Goal: Transaction & Acquisition: Purchase product/service

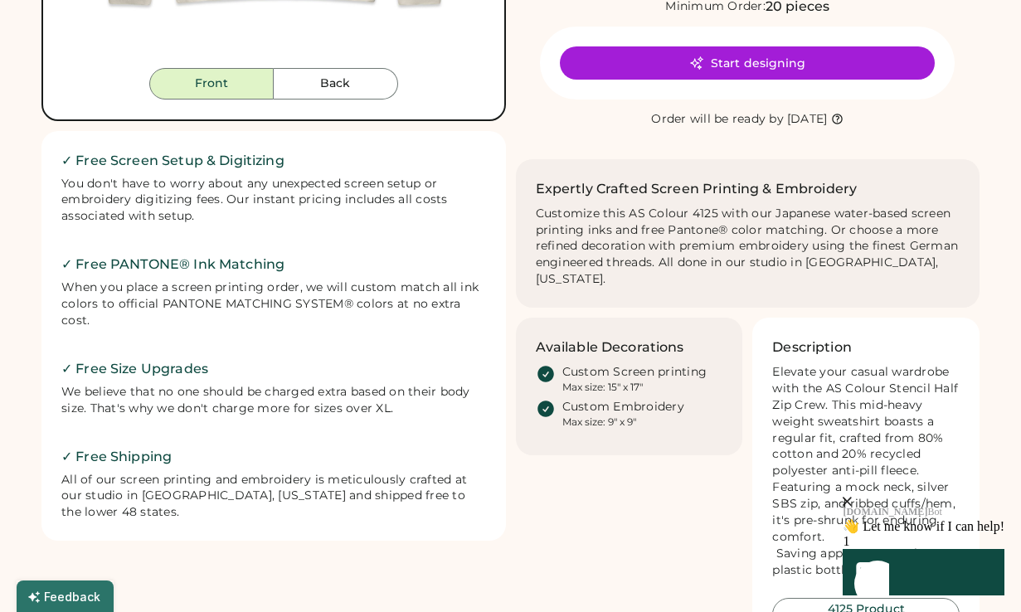
scroll to position [478, 0]
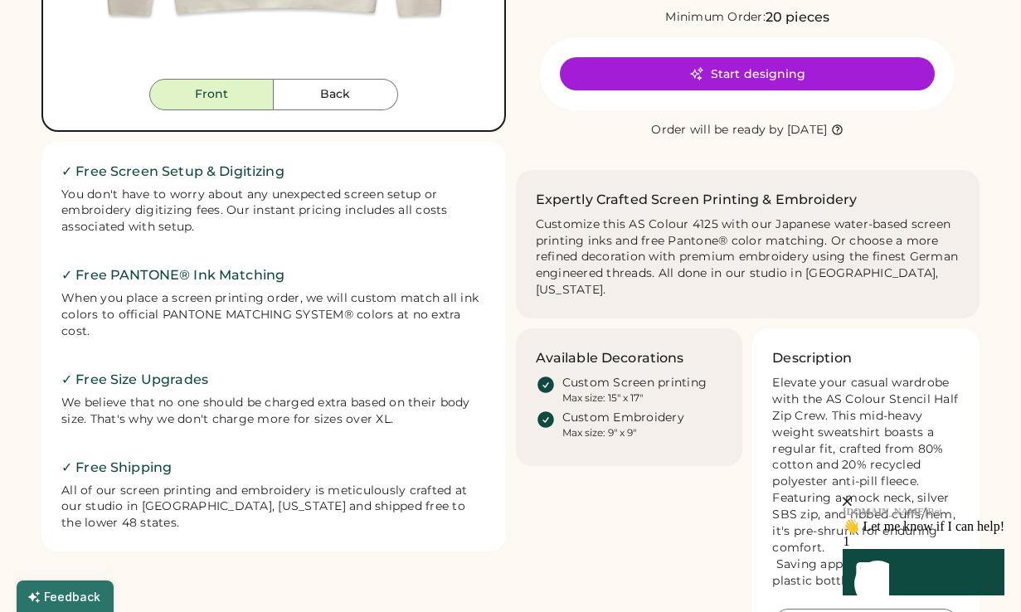
click at [852, 497] on icon "close" at bounding box center [847, 501] width 9 height 9
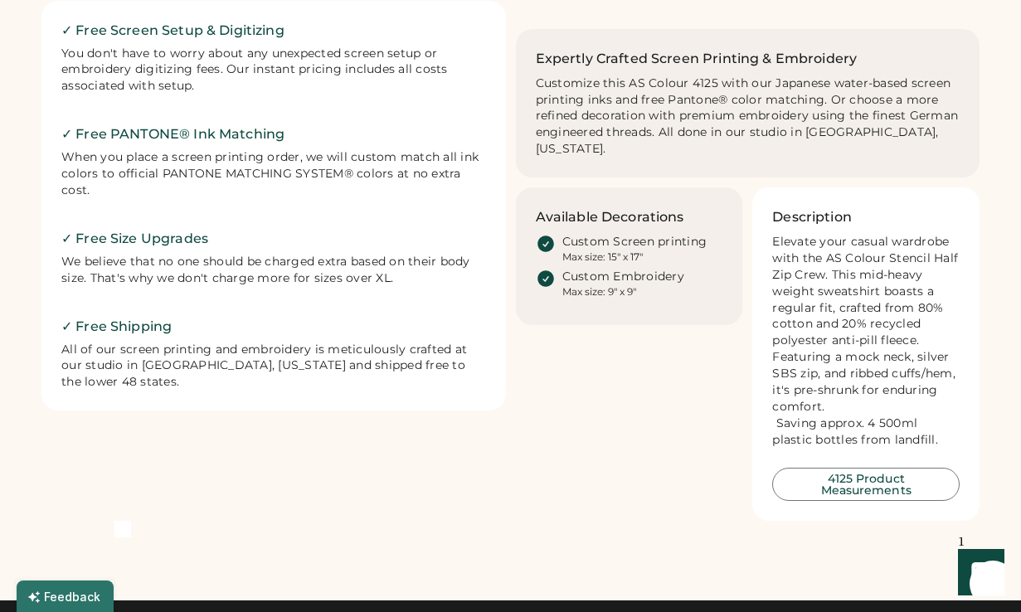
scroll to position [589, 0]
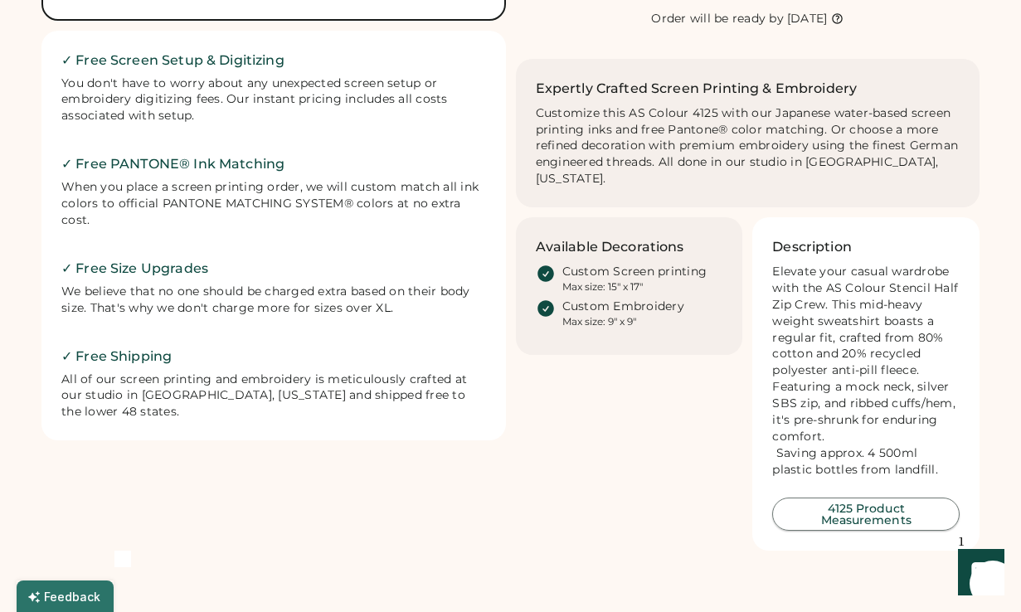
click at [863, 498] on button "4125 Product Measurements" at bounding box center [866, 514] width 188 height 33
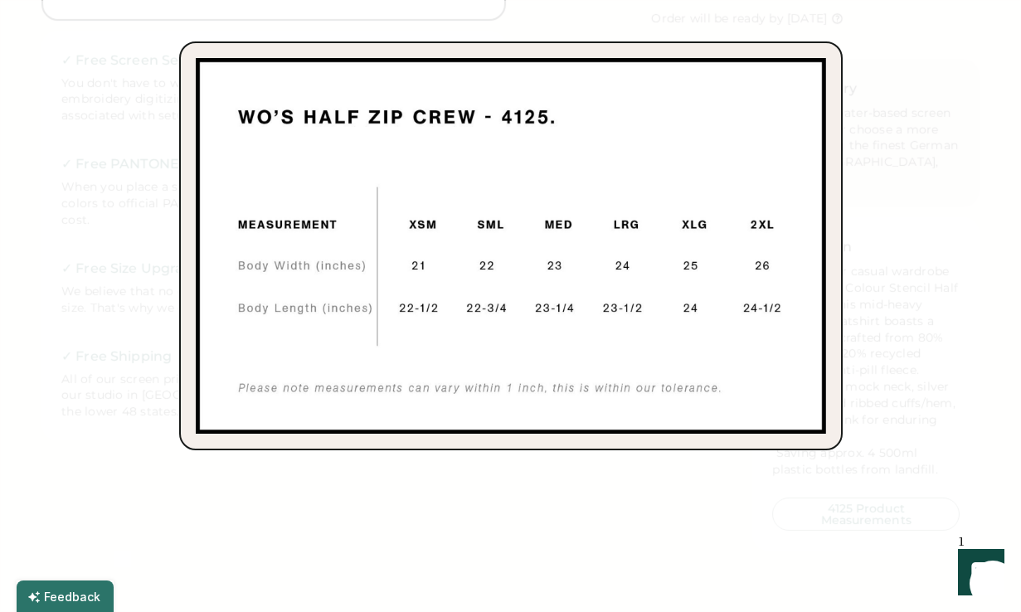
click at [805, 527] on div at bounding box center [510, 306] width 1021 height 612
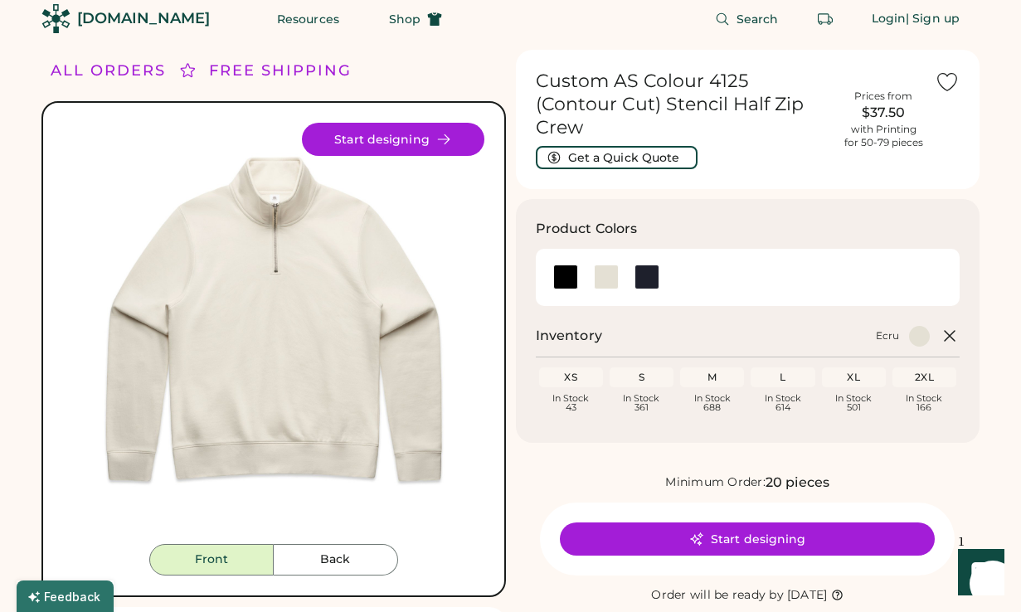
scroll to position [0, 0]
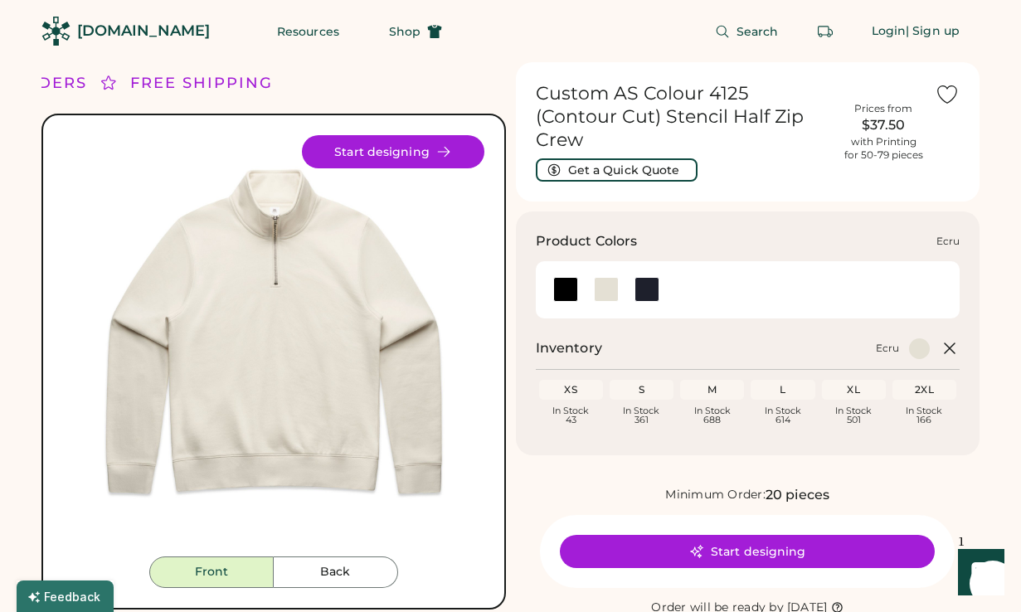
click at [603, 277] on div at bounding box center [606, 289] width 25 height 25
click at [741, 535] on button "Start designing" at bounding box center [747, 551] width 375 height 33
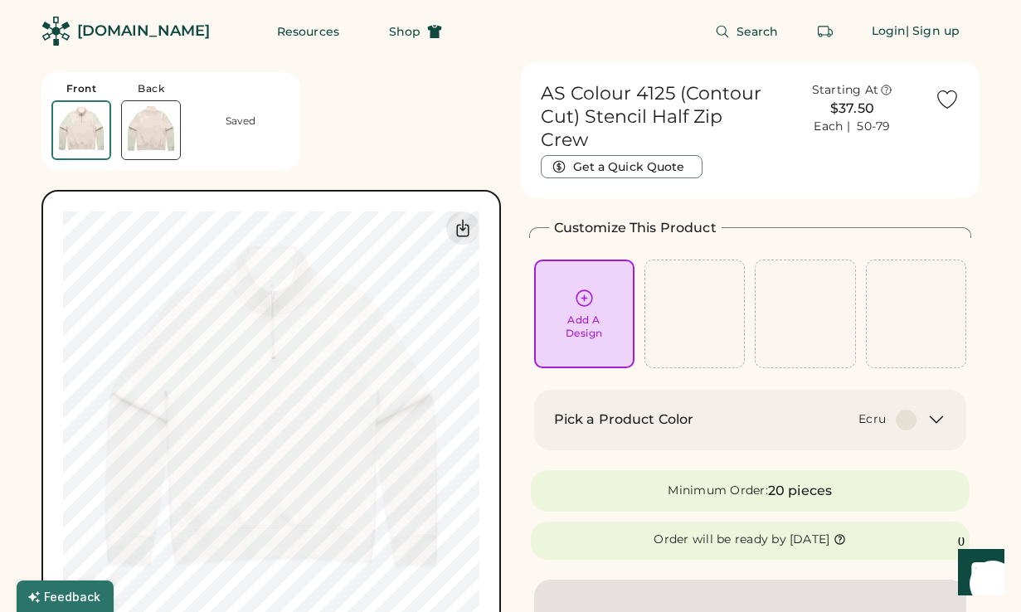
click at [583, 299] on icon at bounding box center [585, 298] width 16 height 16
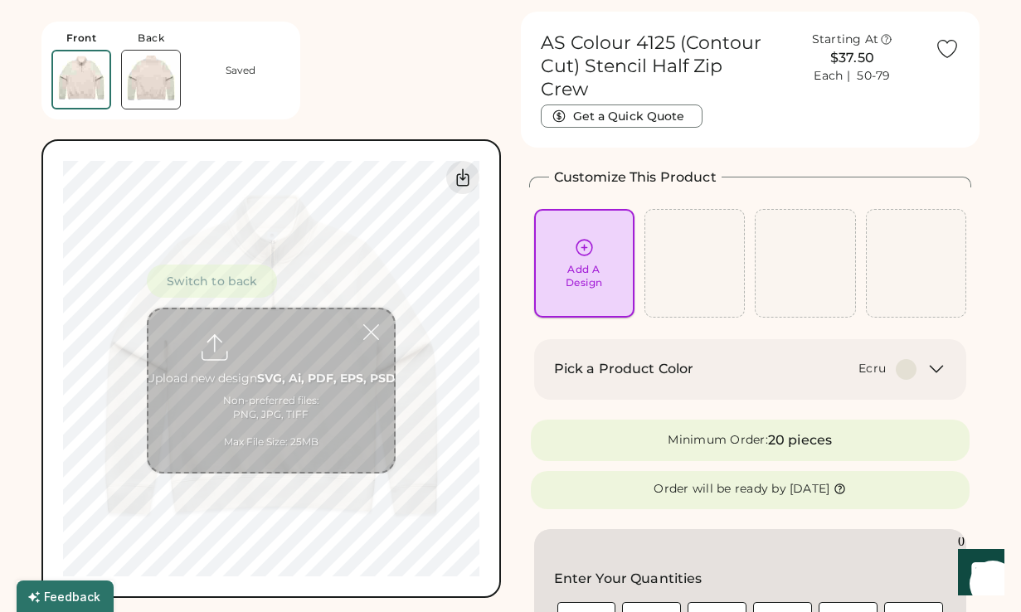
scroll to position [62, 0]
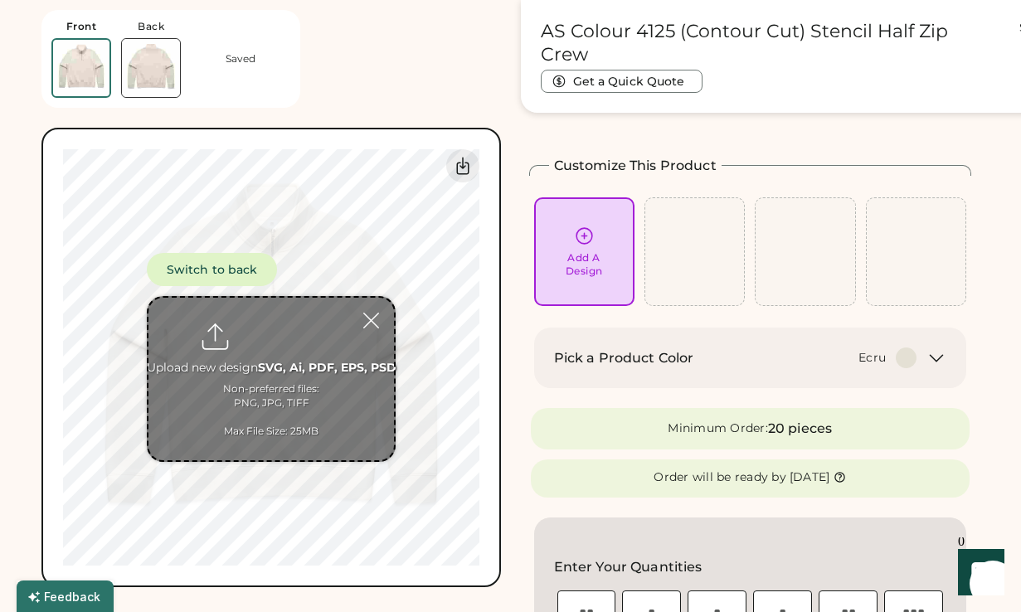
click at [455, 90] on div "Front Back Saved Switch to back Upload new design SVG, Ai, PDF, EPS, PSD Non-pr…" at bounding box center [271, 293] width 460 height 587
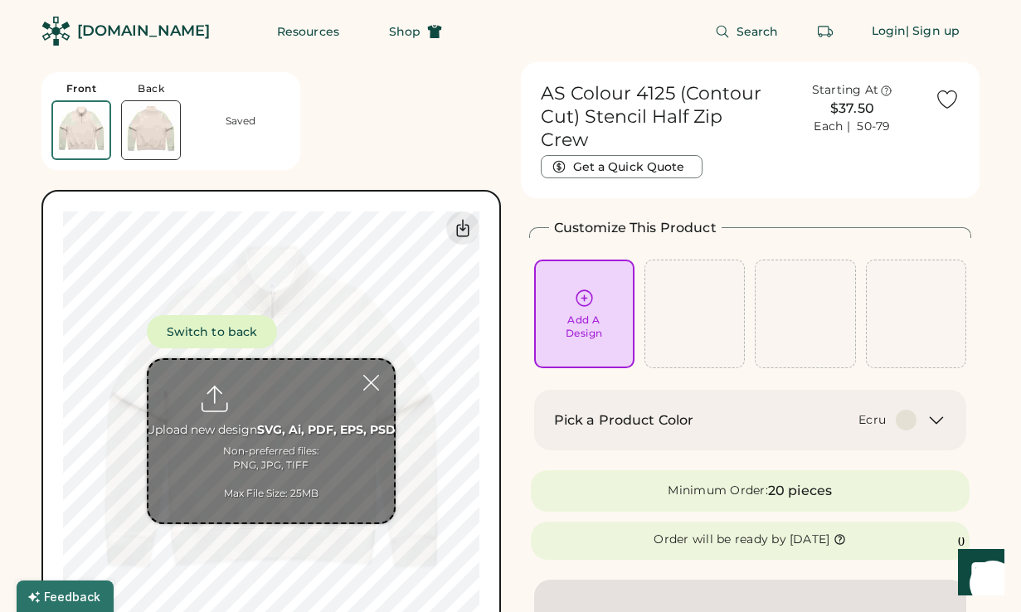
scroll to position [0, 0]
click at [389, 37] on span "Shop" at bounding box center [405, 32] width 32 height 12
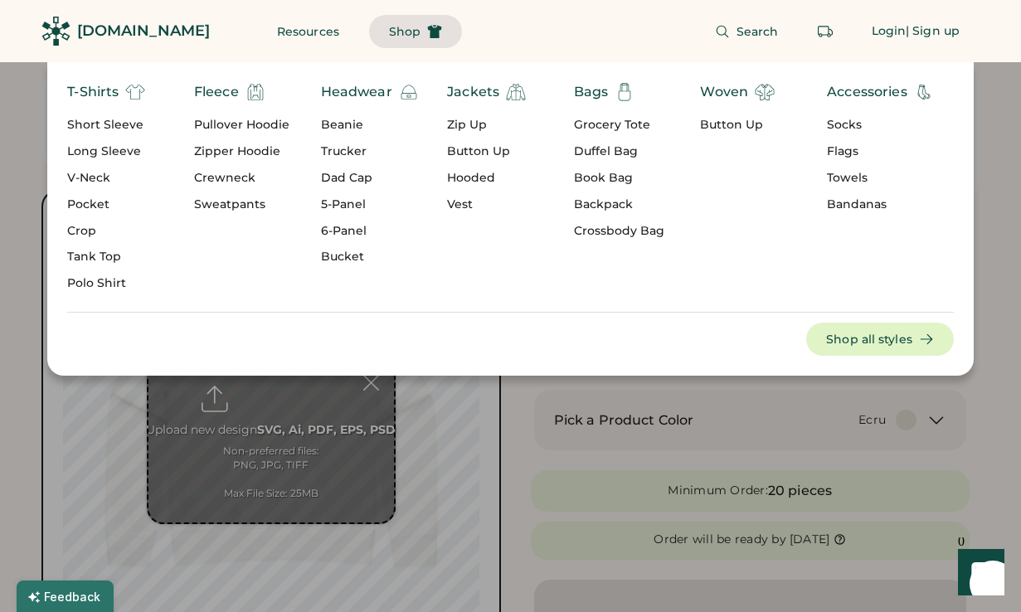
click at [596, 94] on div "Bags" at bounding box center [591, 92] width 35 height 20
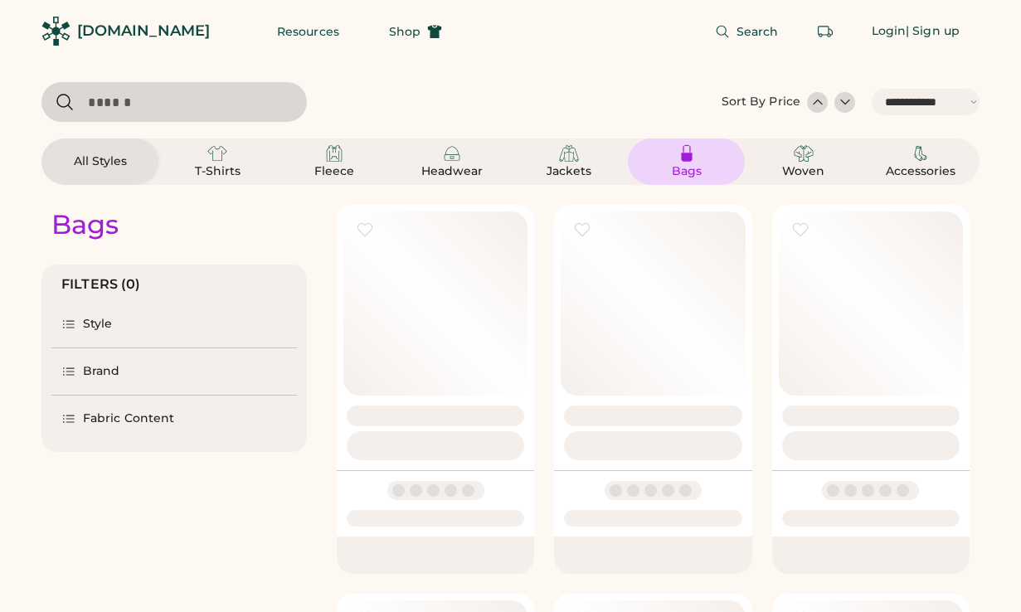
select select "*****"
select select "*"
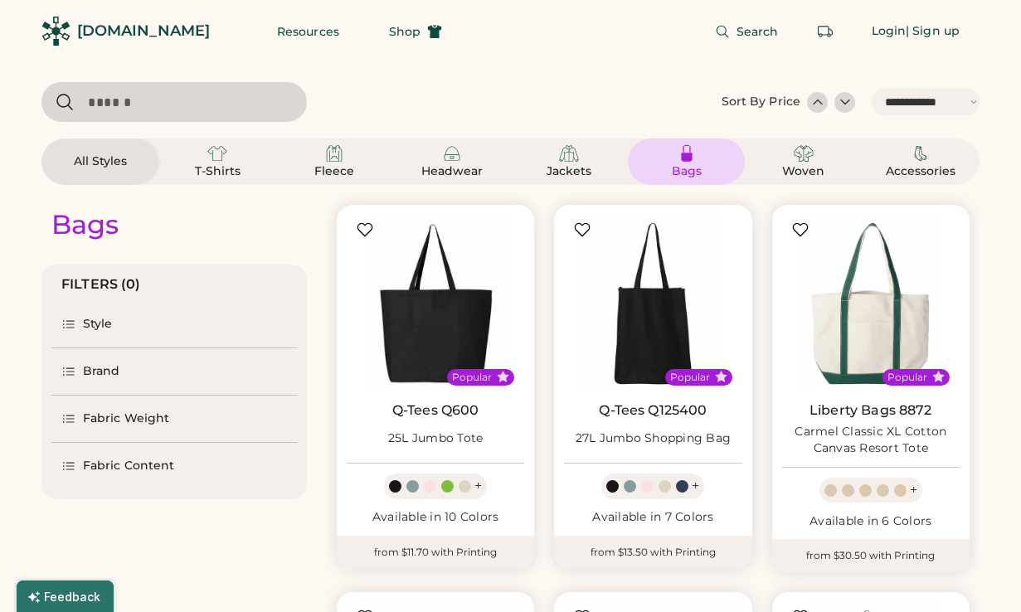
scroll to position [246, 0]
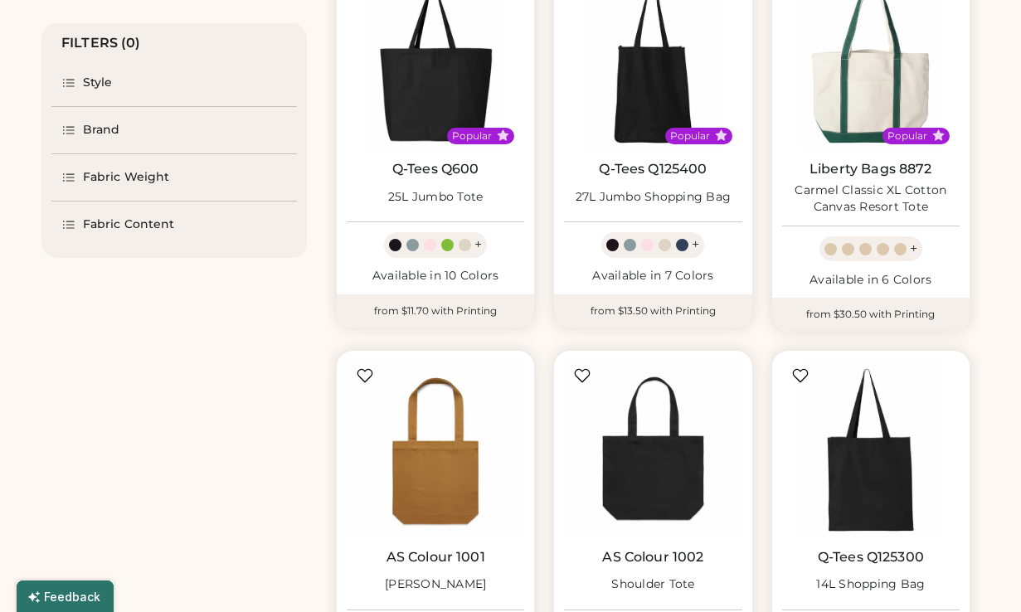
select select "*****"
select select "*"
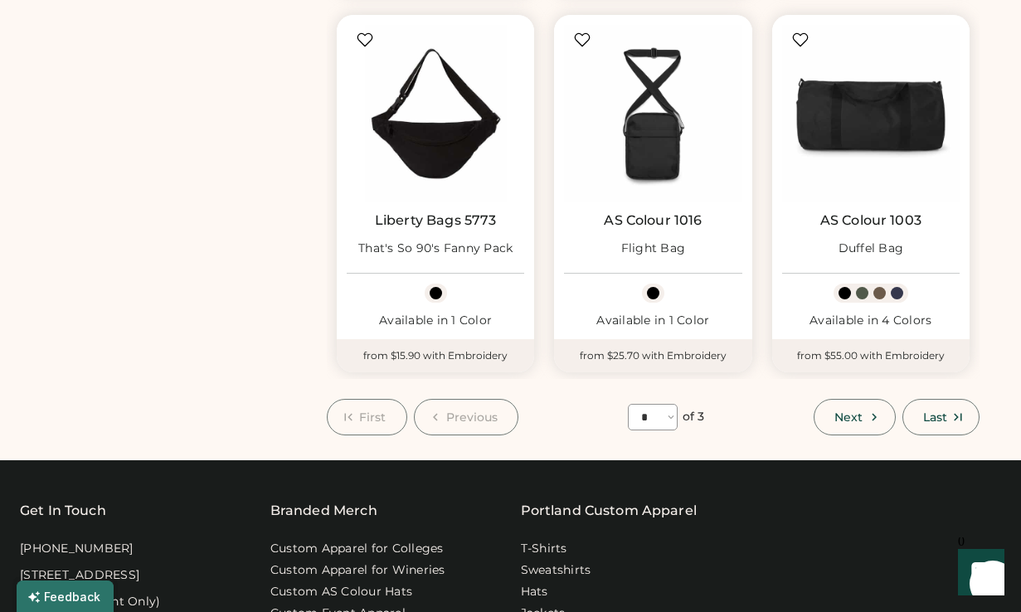
scroll to position [1576, 0]
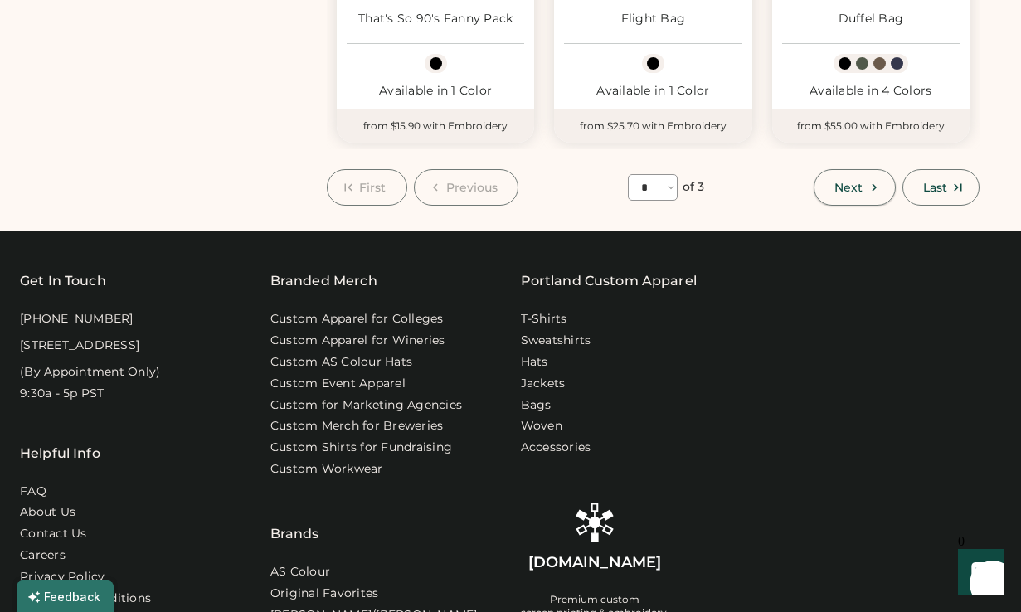
click at [863, 192] on button "Next" at bounding box center [854, 187] width 81 height 37
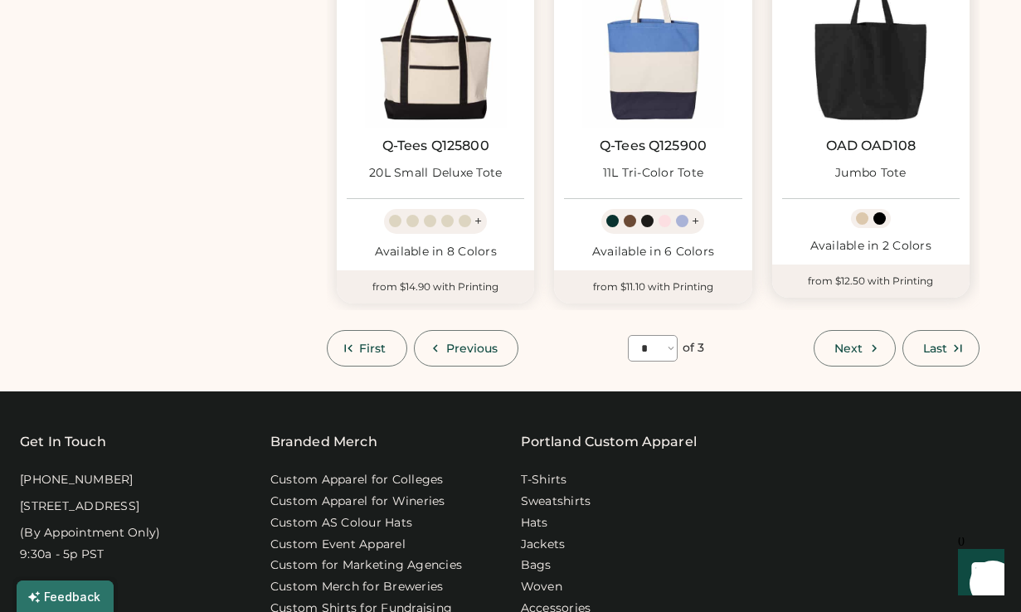
scroll to position [1440, 0]
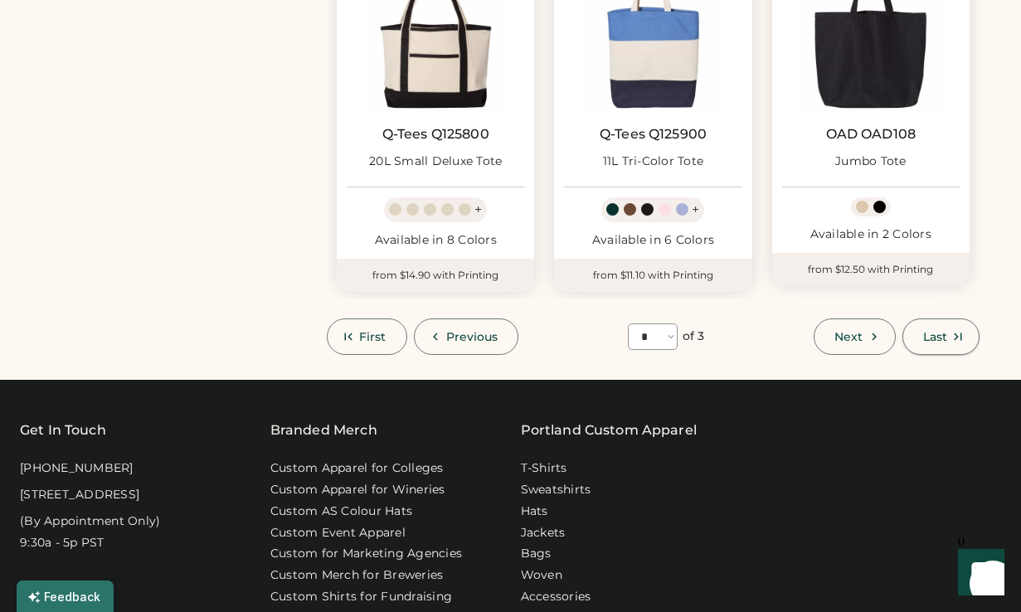
click at [870, 344] on button "Next" at bounding box center [854, 337] width 81 height 37
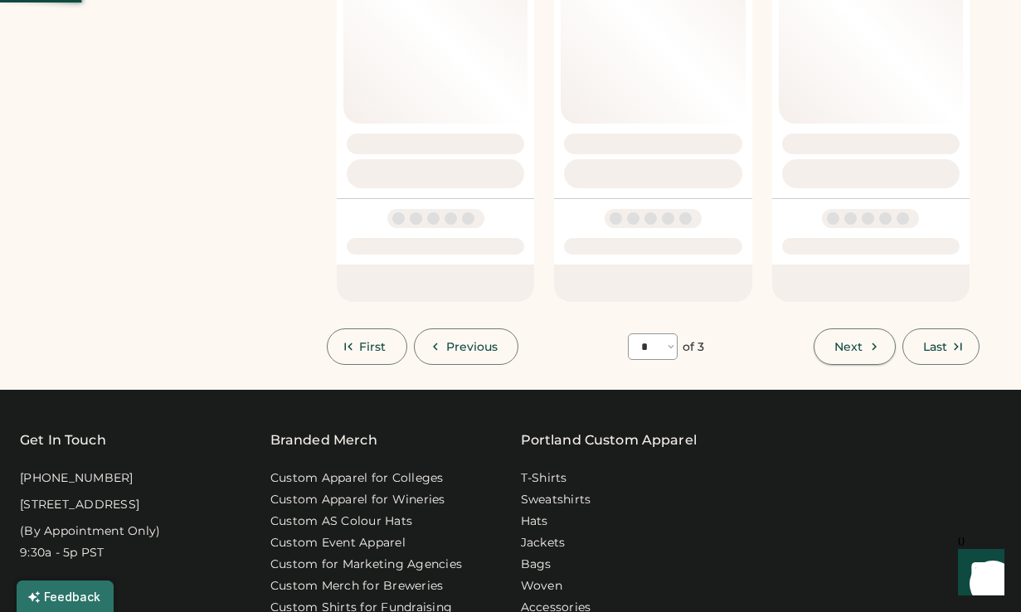
select select "*"
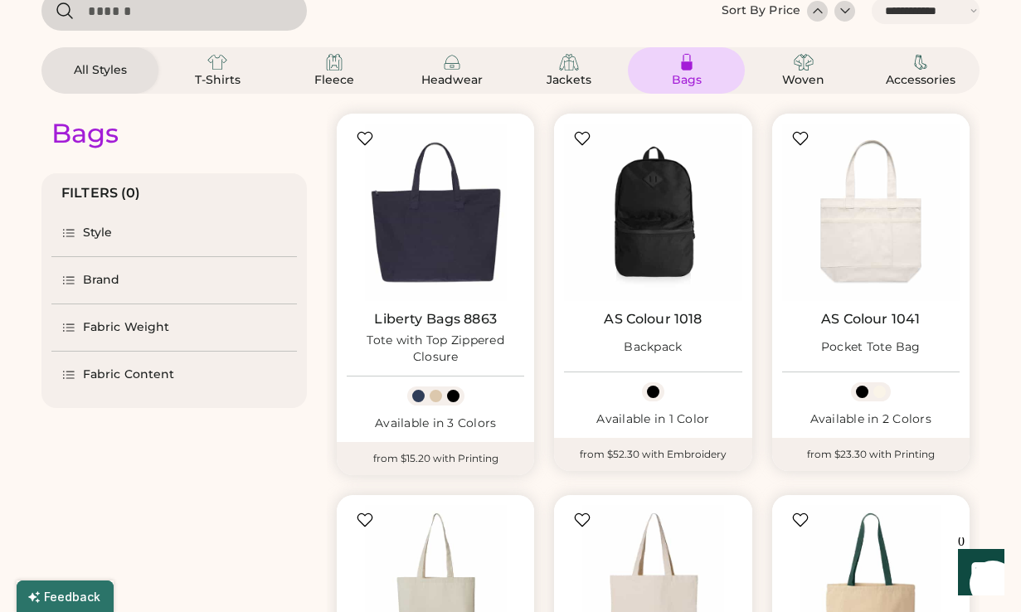
scroll to position [57, 0]
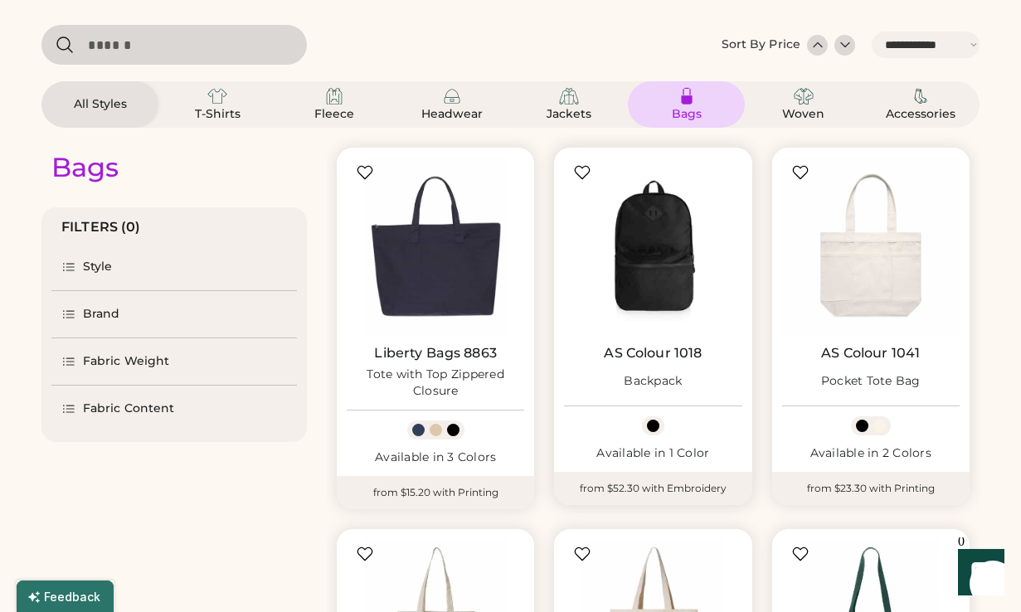
click at [670, 248] on img at bounding box center [653, 247] width 178 height 178
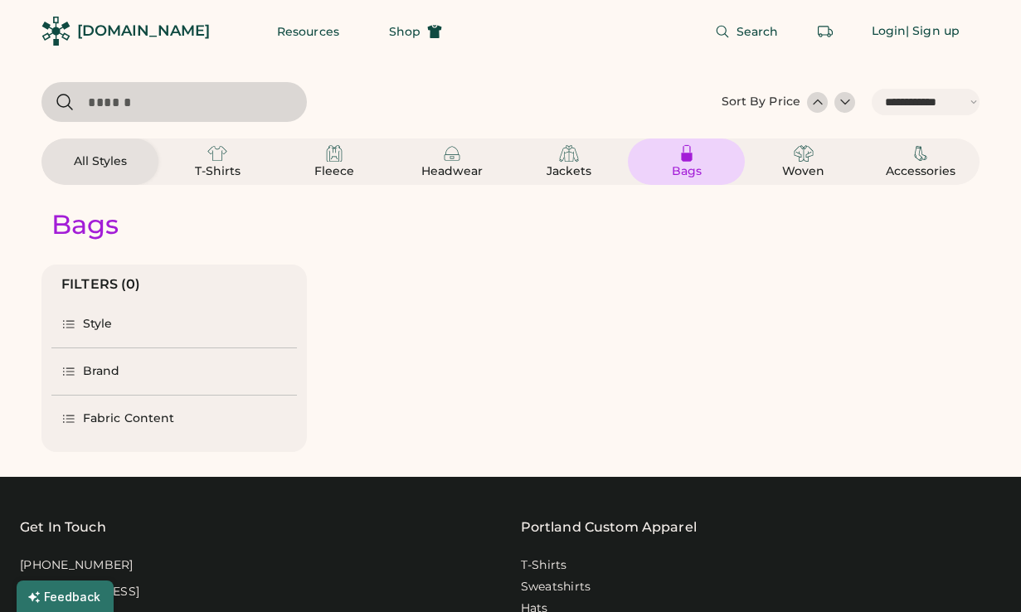
select select "*****"
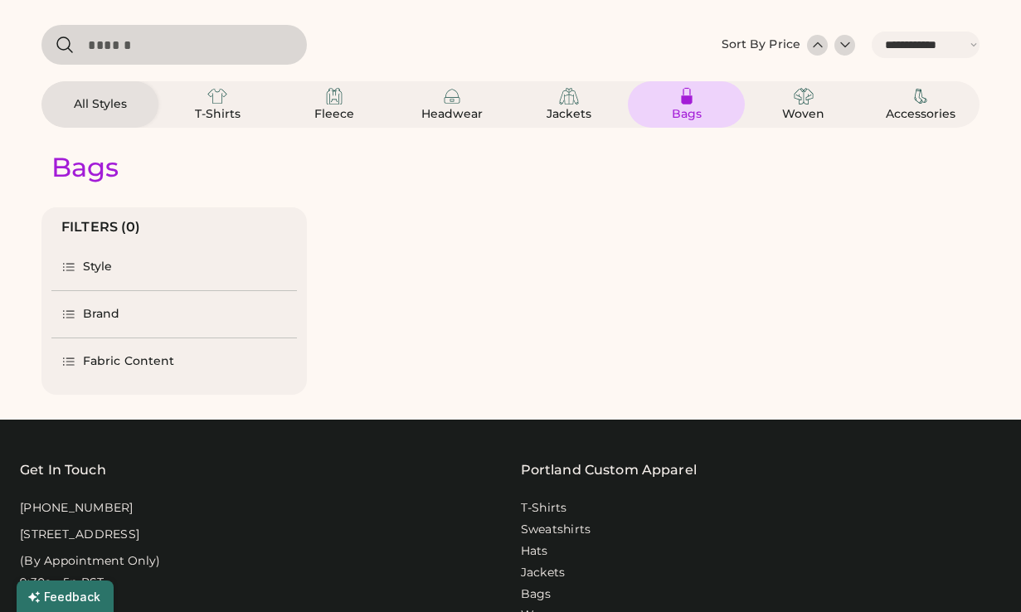
scroll to position [57, 0]
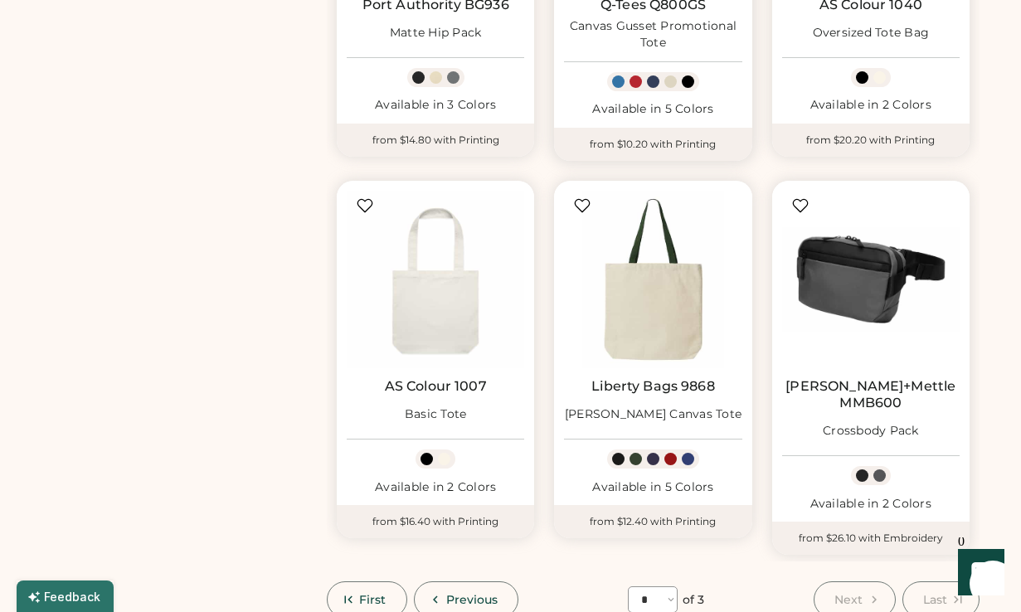
scroll to position [1192, 0]
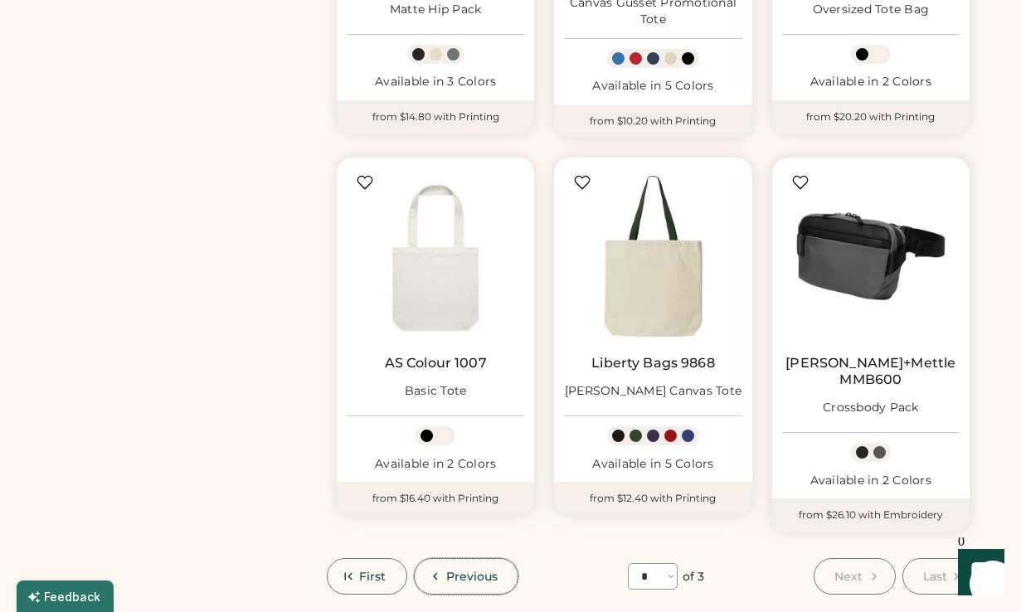
click at [453, 573] on button "Previous" at bounding box center [466, 576] width 105 height 37
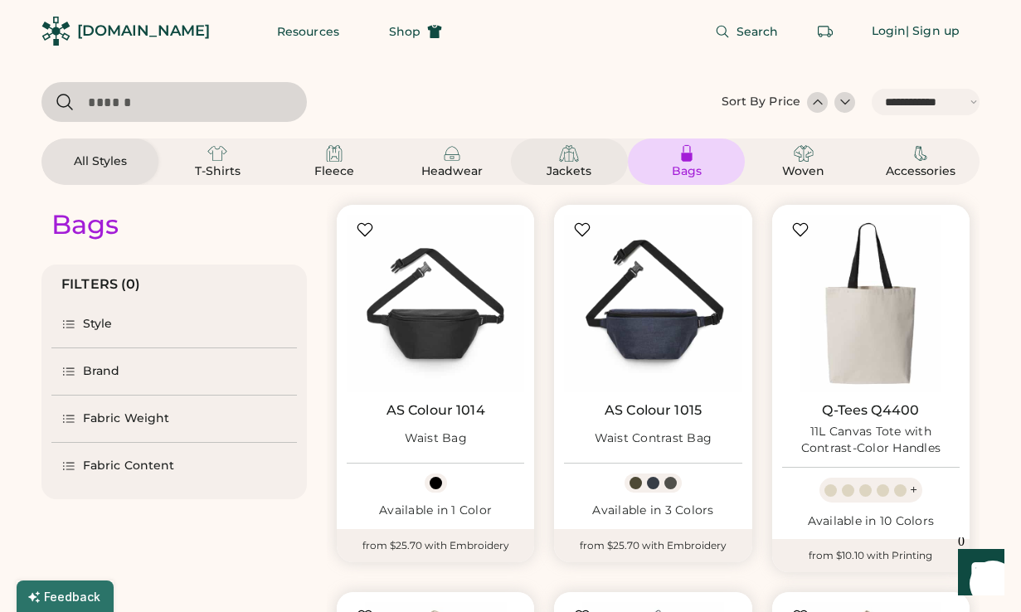
click at [568, 156] on img at bounding box center [569, 154] width 20 height 20
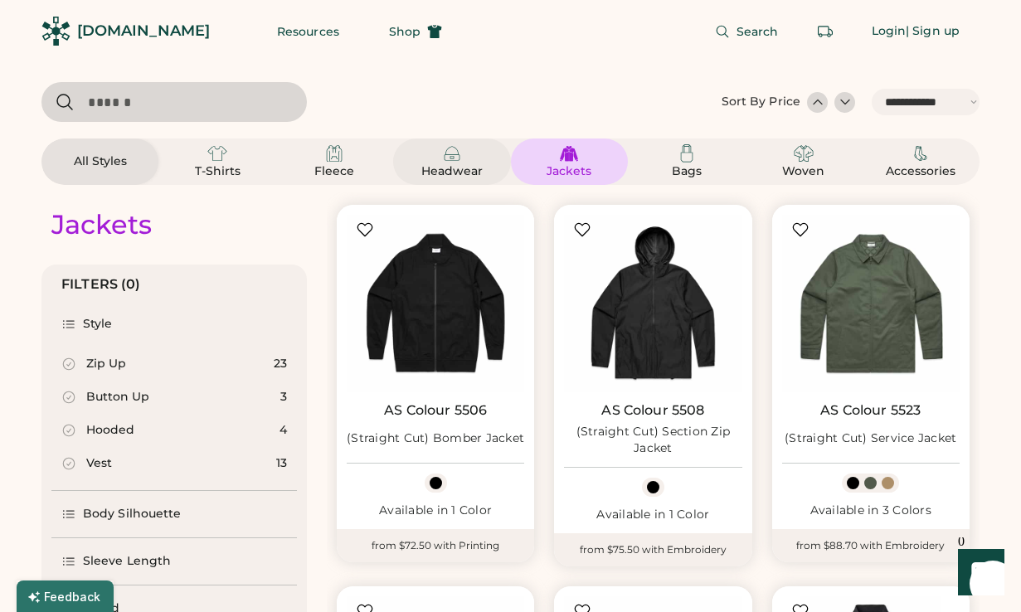
click at [452, 166] on div "Headwear" at bounding box center [452, 171] width 75 height 17
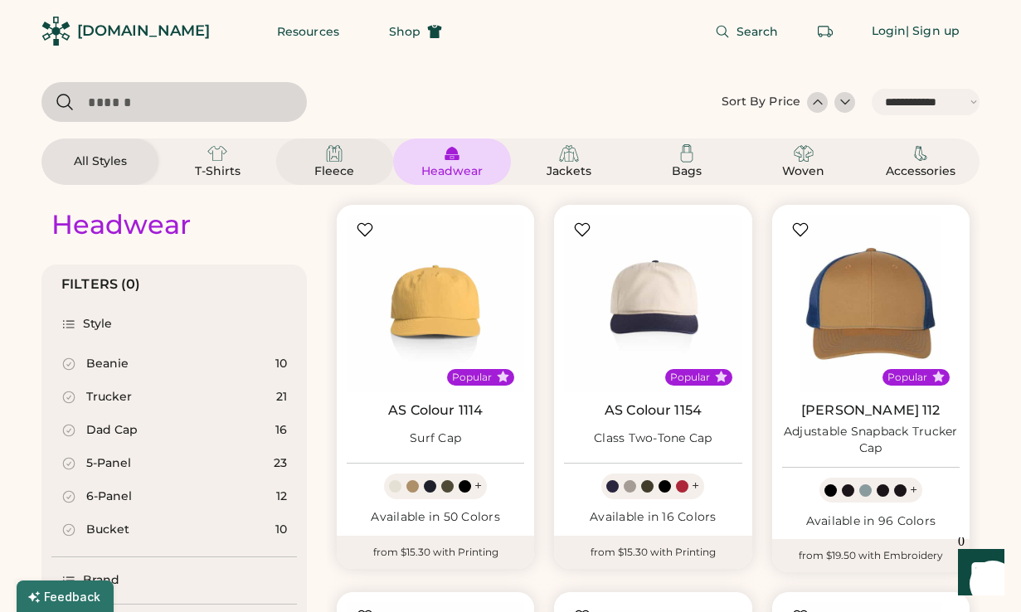
click at [323, 168] on div "Fleece" at bounding box center [334, 171] width 75 height 17
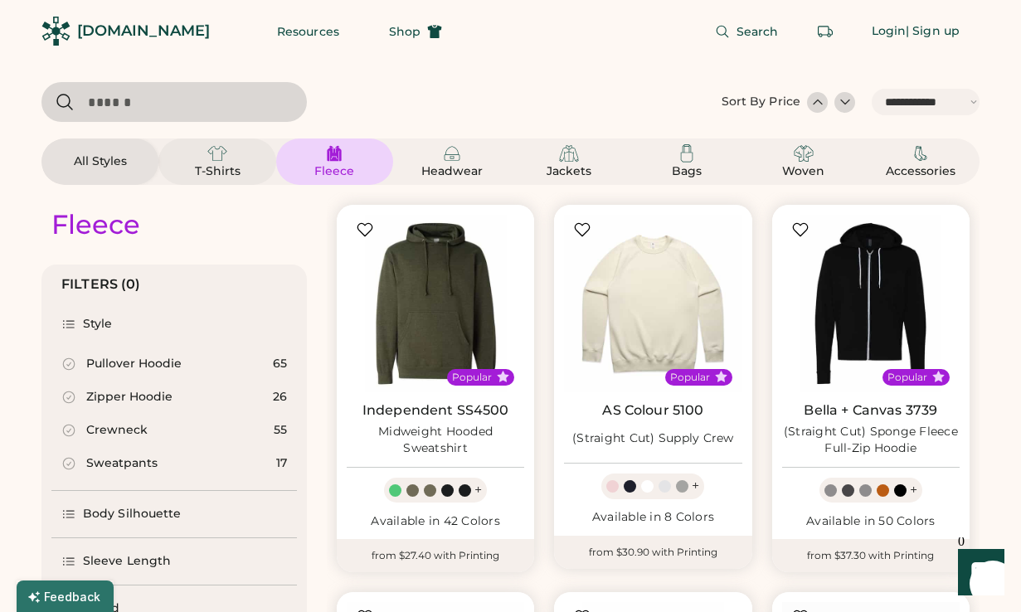
click at [239, 174] on div "T-Shirts" at bounding box center [217, 171] width 75 height 17
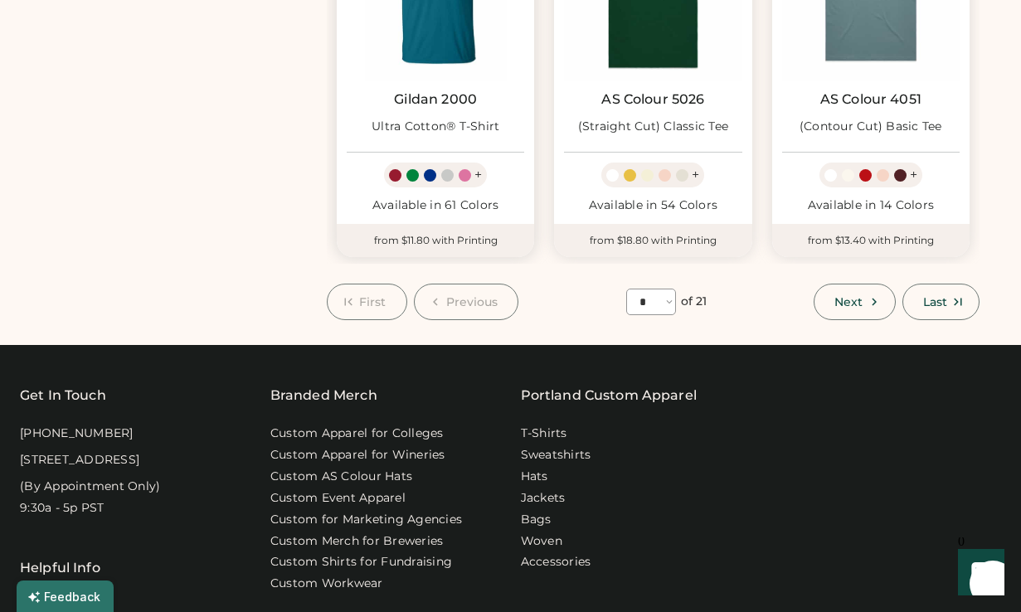
scroll to position [1512, 0]
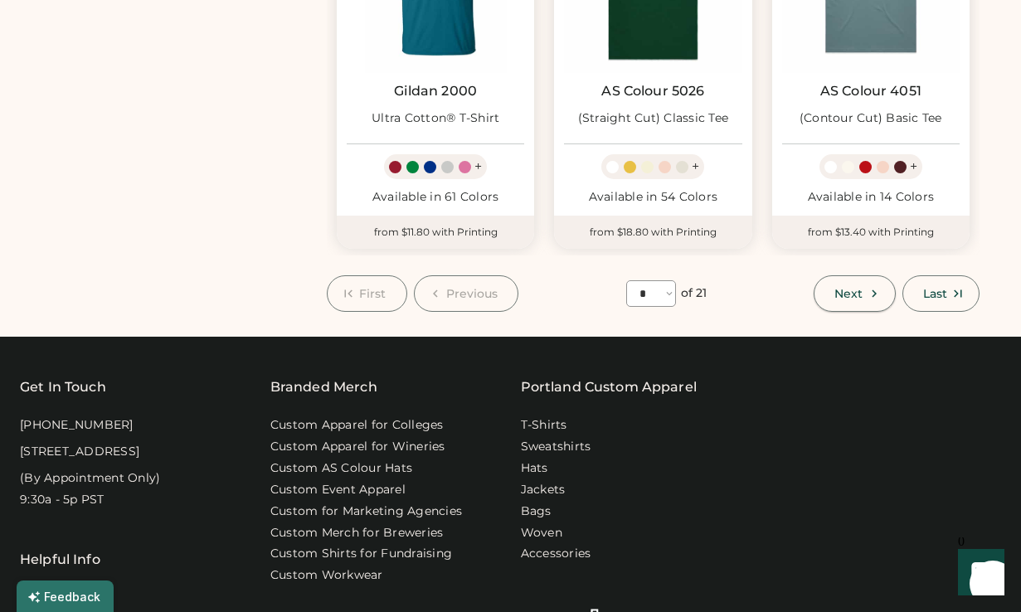
click at [863, 288] on span "Next" at bounding box center [849, 294] width 28 height 12
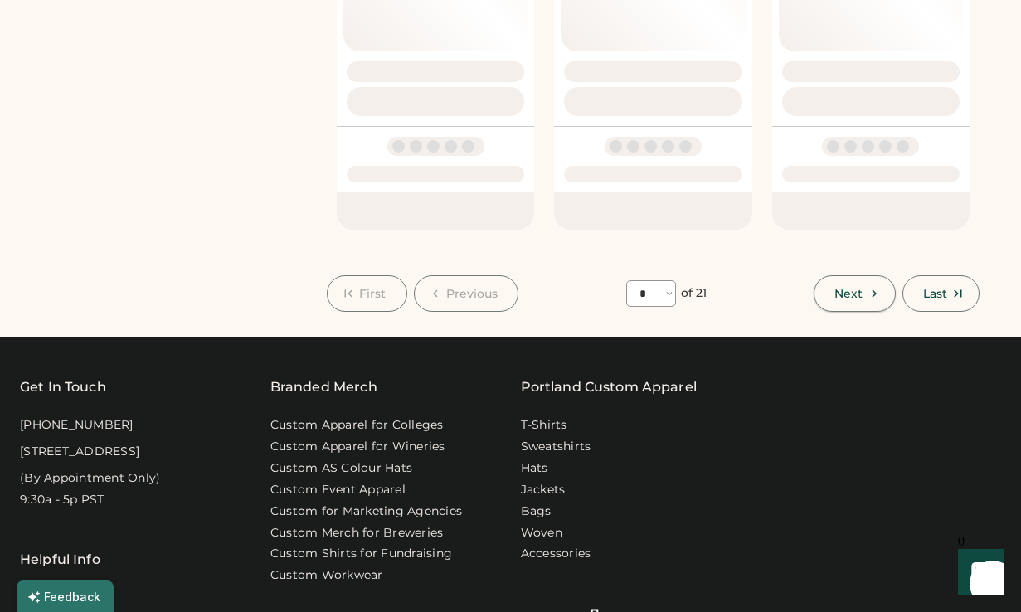
select select "*"
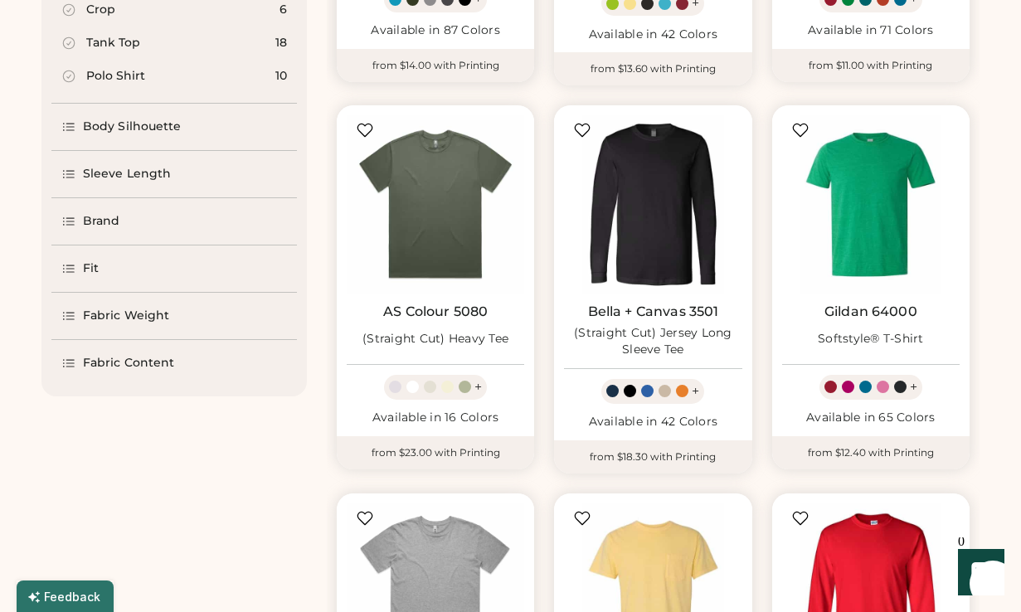
scroll to position [521, 0]
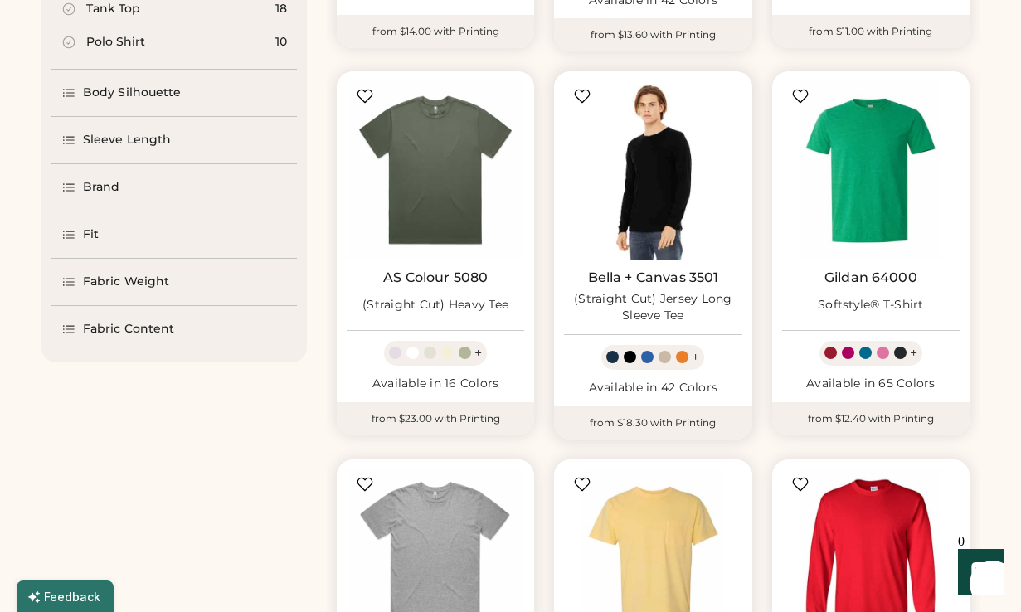
click at [617, 177] on img at bounding box center [653, 170] width 178 height 178
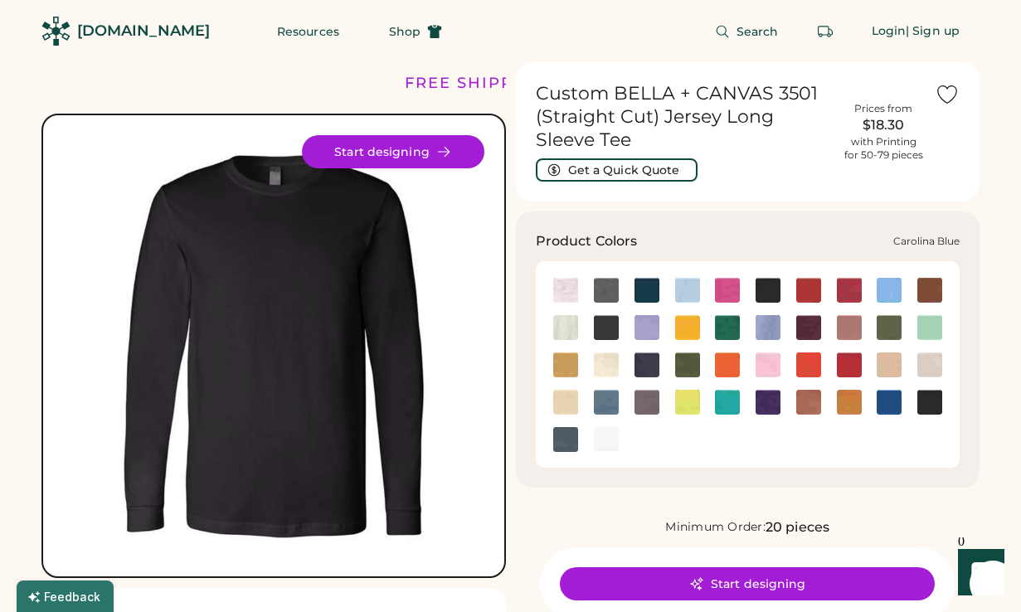
click at [887, 288] on img at bounding box center [889, 290] width 25 height 25
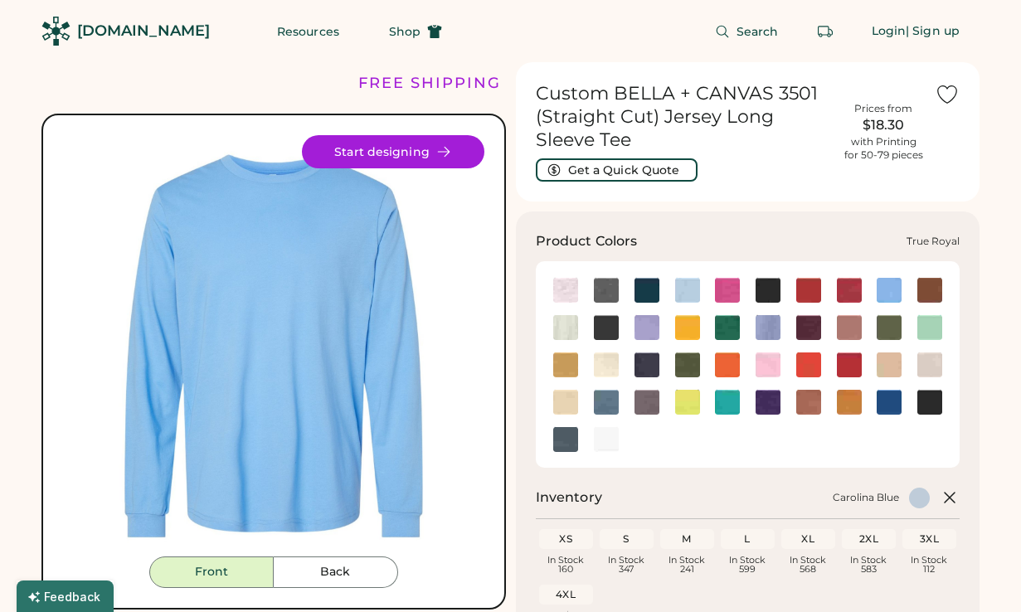
click at [885, 407] on img at bounding box center [889, 402] width 25 height 25
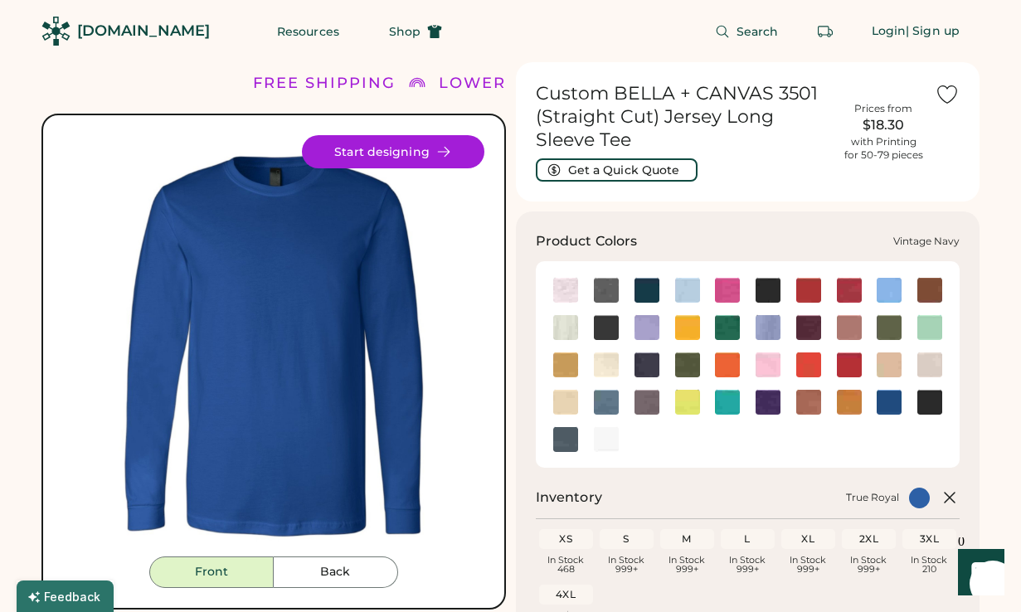
click at [562, 446] on img at bounding box center [565, 439] width 25 height 25
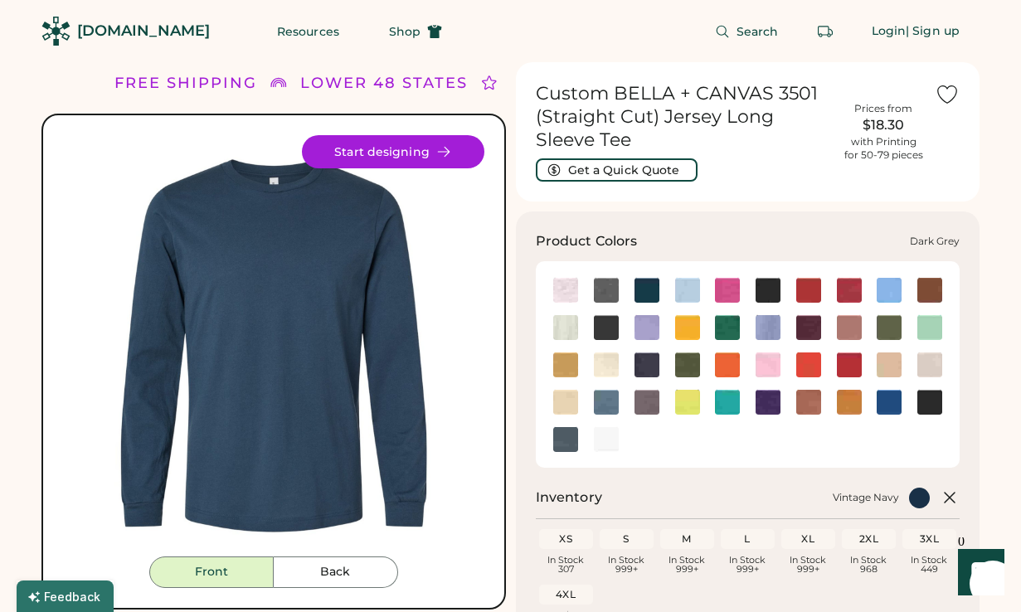
click at [599, 329] on img at bounding box center [606, 327] width 25 height 25
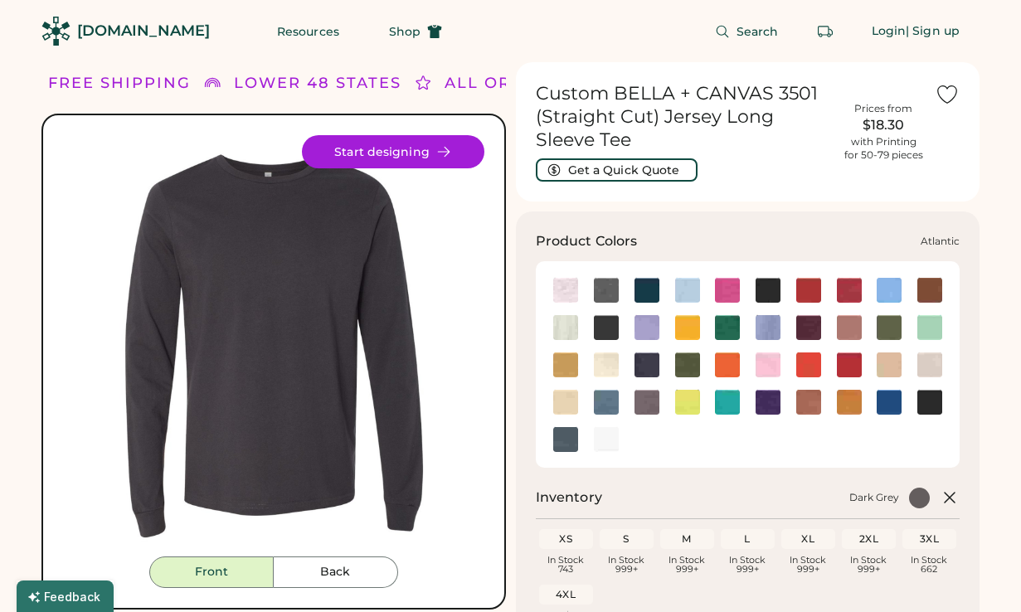
click at [636, 287] on img at bounding box center [647, 290] width 25 height 25
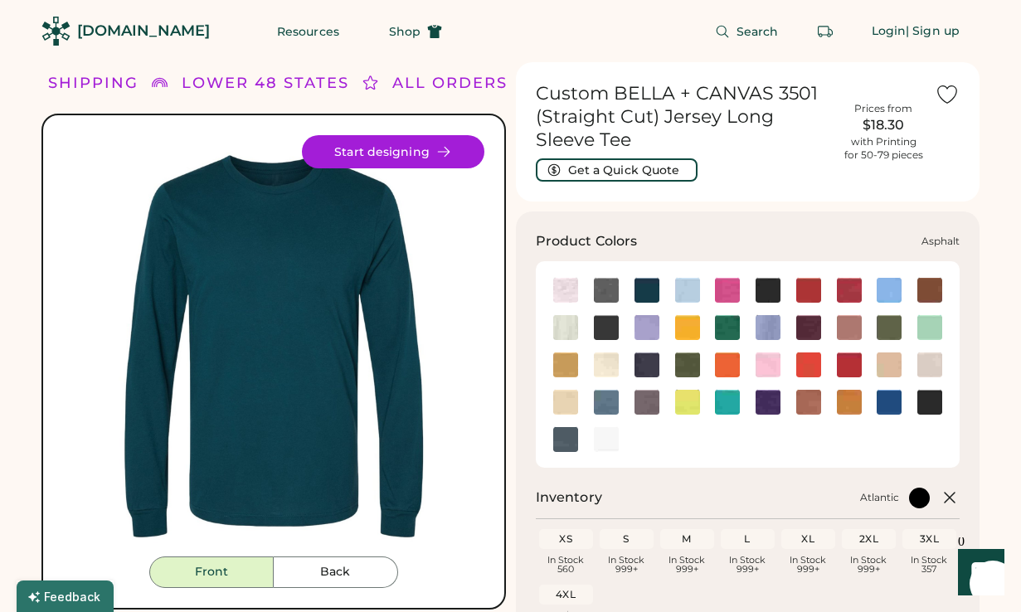
click at [611, 291] on img at bounding box center [606, 290] width 25 height 25
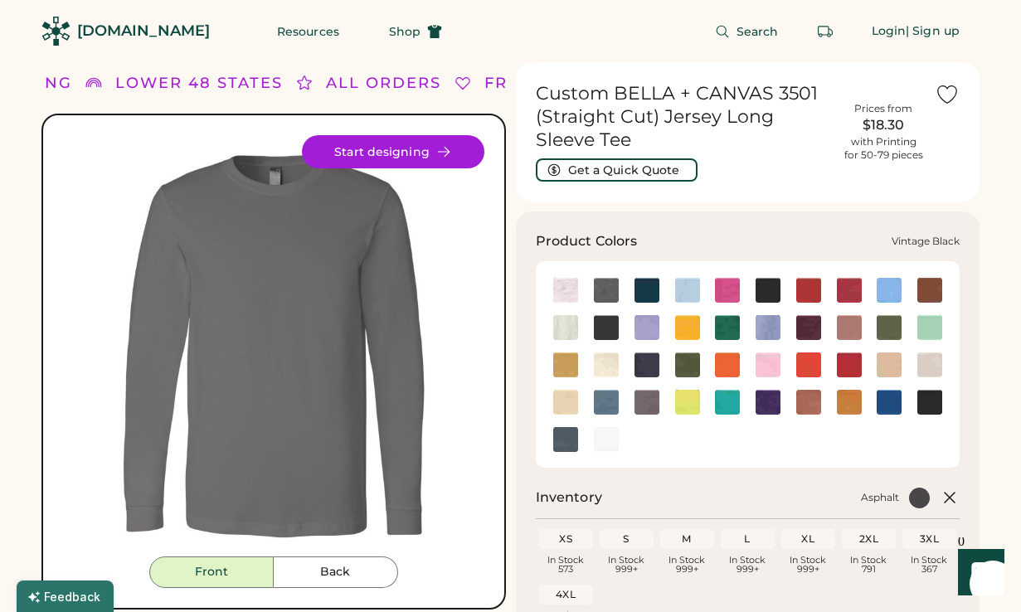
click at [941, 405] on img at bounding box center [930, 402] width 25 height 25
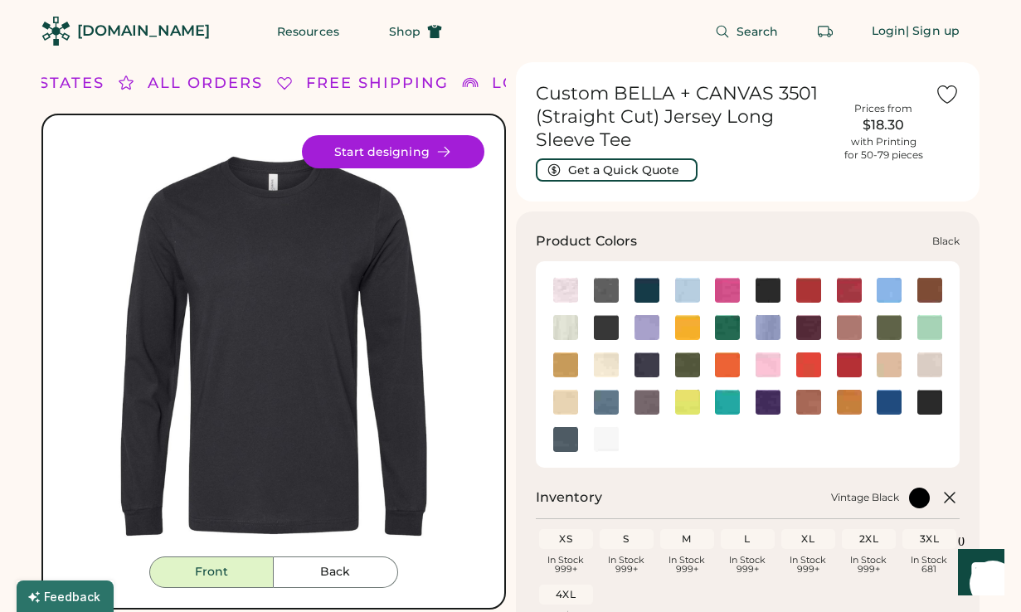
click at [762, 285] on img at bounding box center [768, 290] width 25 height 25
